Goal: Check status: Check status

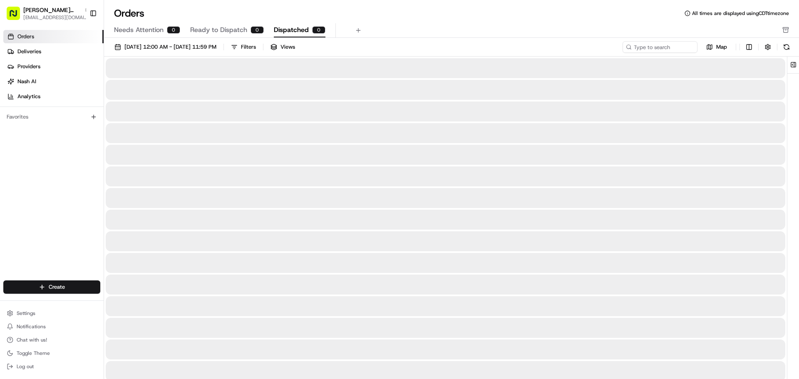
click at [281, 31] on span "Dispatched" at bounding box center [291, 30] width 35 height 10
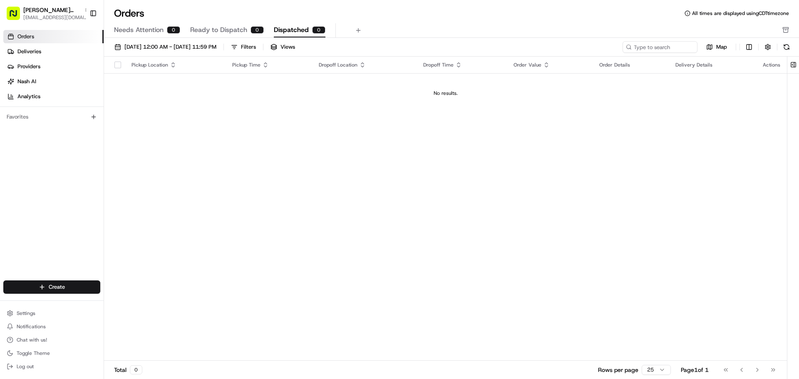
click at [230, 26] on span "Ready to Dispatch" at bounding box center [218, 30] width 57 height 10
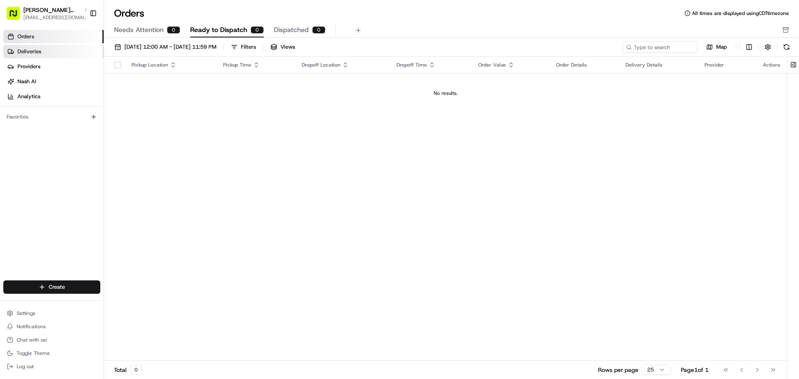
click at [52, 51] on link "Deliveries" at bounding box center [53, 51] width 100 height 13
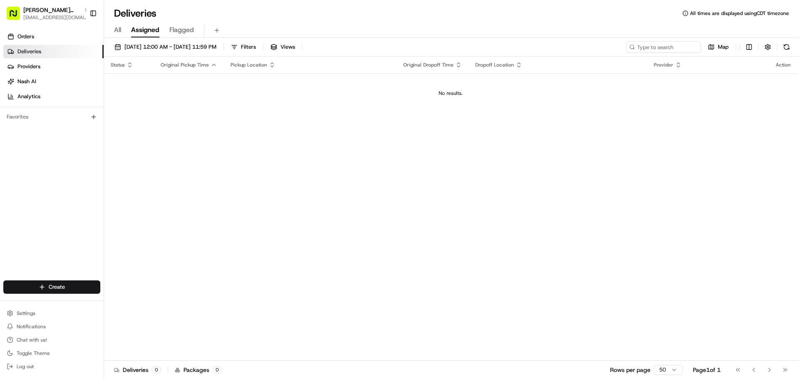
click at [192, 30] on span "Flagged" at bounding box center [181, 30] width 25 height 10
click at [120, 32] on span "All" at bounding box center [117, 30] width 7 height 10
click at [46, 38] on link "Orders" at bounding box center [53, 36] width 100 height 13
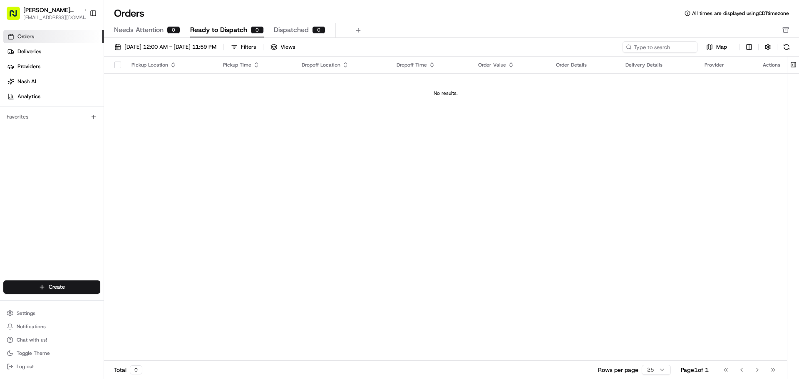
click at [135, 31] on span "Needs Attention" at bounding box center [139, 30] width 50 height 10
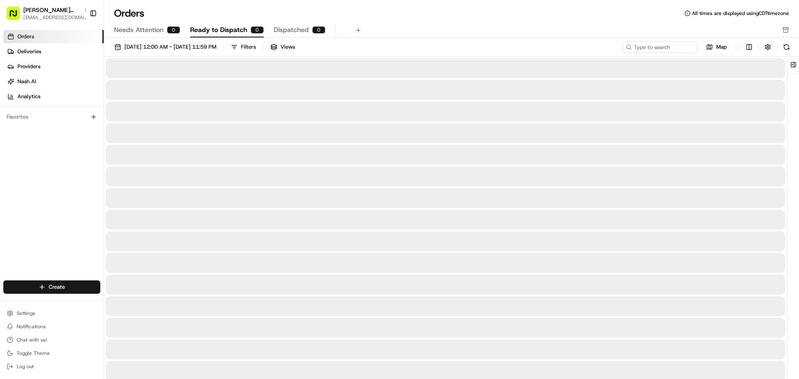
click at [198, 30] on span "Ready to Dispatch" at bounding box center [218, 30] width 57 height 10
click at [274, 30] on span "Dispatched" at bounding box center [291, 30] width 35 height 10
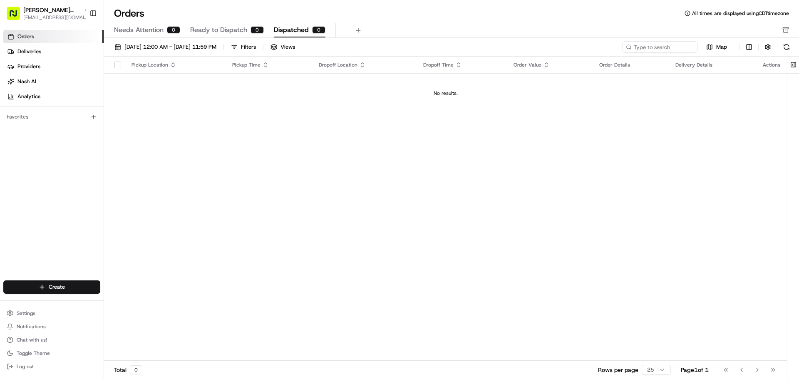
click at [213, 33] on span "Ready to Dispatch" at bounding box center [218, 30] width 57 height 10
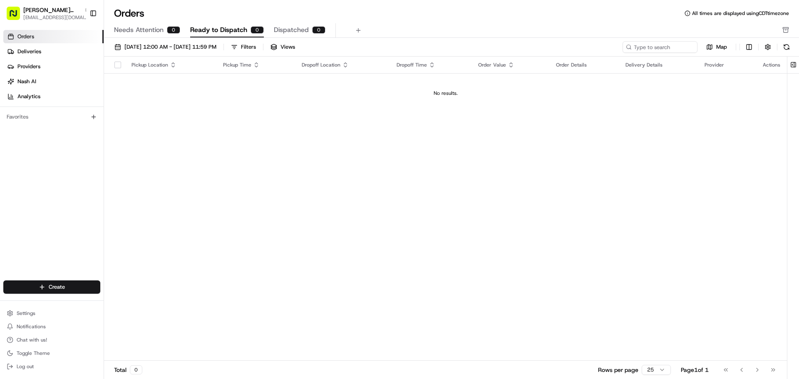
click at [300, 29] on span "Dispatched" at bounding box center [291, 30] width 35 height 10
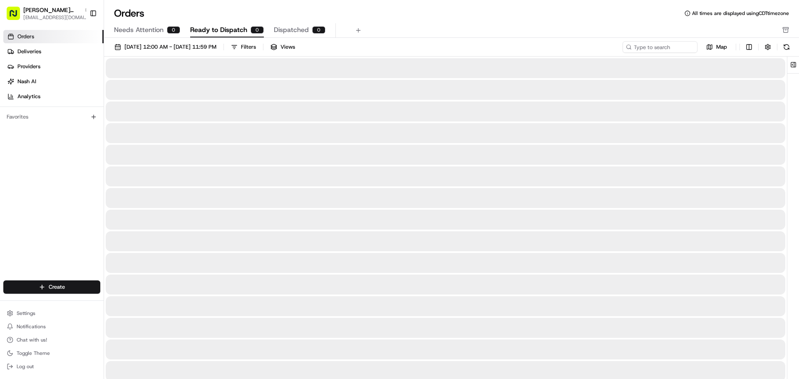
click at [223, 27] on span "Ready to Dispatch" at bounding box center [218, 30] width 57 height 10
